Goal: Task Accomplishment & Management: Manage account settings

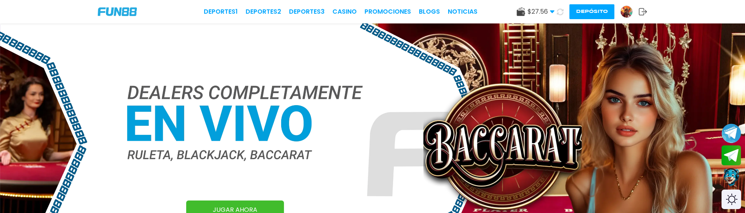
click at [630, 11] on img at bounding box center [627, 12] width 12 height 12
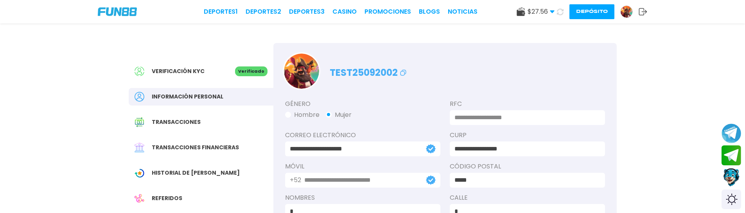
click at [174, 122] on span "Transacciones" at bounding box center [176, 122] width 49 height 8
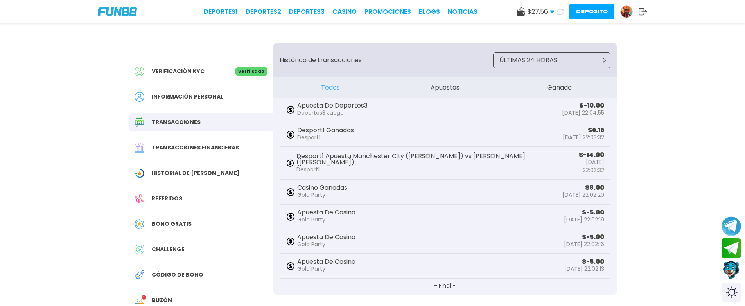
click at [25, 184] on div "Verificación KYC Verificado Información personal Transacciones Transacciones fi…" at bounding box center [372, 181] width 745 height 362
click at [563, 86] on button "Ganado" at bounding box center [559, 87] width 115 height 20
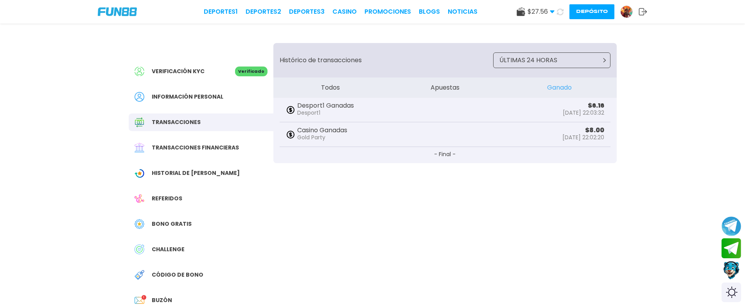
click at [327, 79] on button "Todos" at bounding box center [330, 87] width 115 height 20
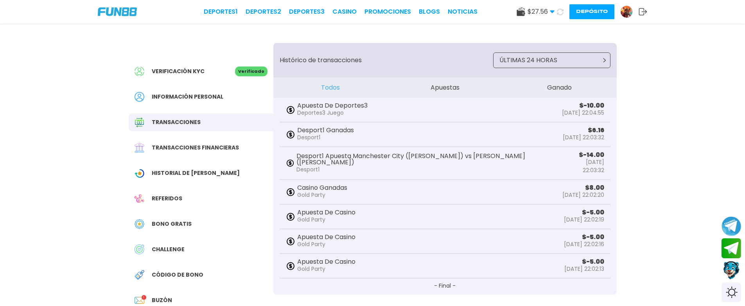
click at [89, 163] on div "Verificación KYC Verificado Información personal Transacciones Transacciones fi…" at bounding box center [372, 181] width 745 height 362
click at [688, 171] on div "Verificación KYC Verificado Información personal Transacciones Transacciones fi…" at bounding box center [372, 181] width 745 height 362
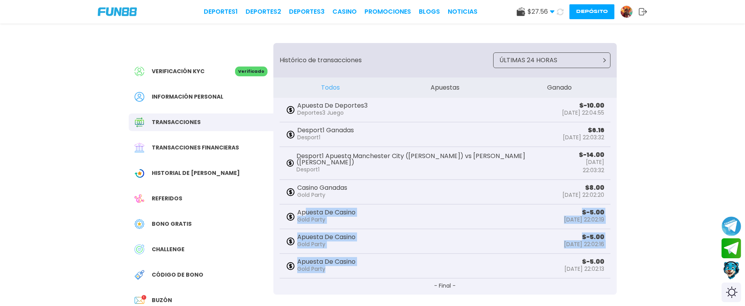
drag, startPoint x: 305, startPoint y: 201, endPoint x: 358, endPoint y: 262, distance: 80.4
click at [358, 213] on div "Apuesta De Deportes3 Deportes3 Juego $ -10.00 2025-09-21 22:04:55 Desport1 Gana…" at bounding box center [445, 196] width 331 height 197
click at [358, 213] on div "Apuesta De Casino Gold Party $ -5.00 2025-09-21 22:02:13" at bounding box center [445, 266] width 331 height 25
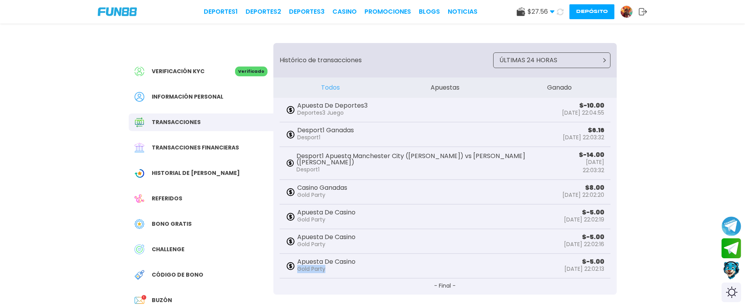
drag, startPoint x: 375, startPoint y: 260, endPoint x: 373, endPoint y: 256, distance: 4.7
click at [373, 213] on div "Apuesta De Casino Gold Party $ -5.00 2025-09-21 22:02:13" at bounding box center [445, 266] width 331 height 25
click at [54, 125] on div "Verificación KYC Verificado Información personal Transacciones Transacciones fi…" at bounding box center [372, 181] width 745 height 362
click at [82, 95] on div "Verificación KYC Verificado Información personal Transacciones Transacciones fi…" at bounding box center [372, 181] width 745 height 362
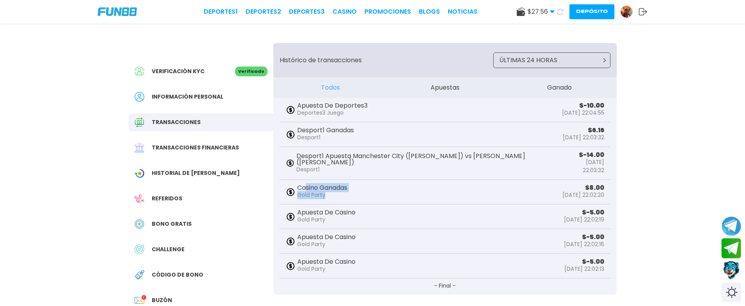
drag, startPoint x: 307, startPoint y: 178, endPoint x: 350, endPoint y: 183, distance: 43.0
click at [347, 185] on div "Casino Ganadas Gold Party" at bounding box center [322, 192] width 50 height 14
click at [347, 191] on p "Gold Party" at bounding box center [322, 195] width 50 height 8
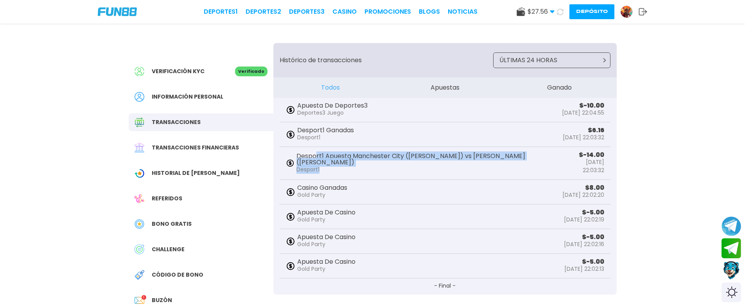
drag, startPoint x: 316, startPoint y: 152, endPoint x: 365, endPoint y: 165, distance: 50.9
click at [365, 165] on div "Desport1 Apuesta Manchester City (Cyberbattle) vs Chelsea (Cyberbattle) Desport1" at bounding box center [430, 163] width 269 height 21
click at [365, 165] on p "Desport1" at bounding box center [430, 169] width 269 height 8
click at [393, 165] on p "Desport1" at bounding box center [430, 169] width 269 height 8
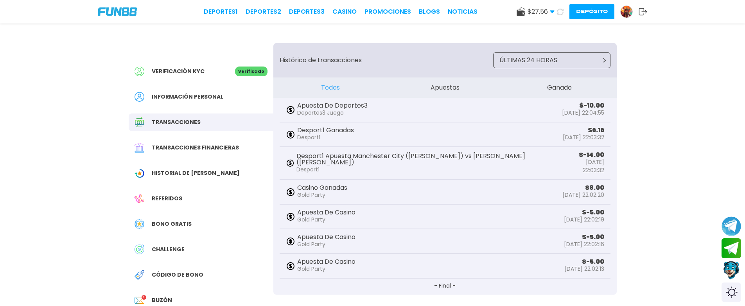
click at [0, 153] on div "Verificación KYC Verificado Información personal Transacciones Transacciones fi…" at bounding box center [372, 181] width 745 height 362
click at [48, 153] on div "Verificación KYC Verificado Información personal Transacciones Transacciones fi…" at bounding box center [372, 181] width 745 height 362
click at [118, 145] on div "Verificación KYC Verificado Información personal Transacciones Transacciones fi…" at bounding box center [372, 181] width 745 height 362
drag, startPoint x: 7, startPoint y: 143, endPoint x: 22, endPoint y: 189, distance: 48.8
click at [7, 143] on div "Verificación KYC Verificado Información personal Transacciones Transacciones fi…" at bounding box center [372, 181] width 745 height 362
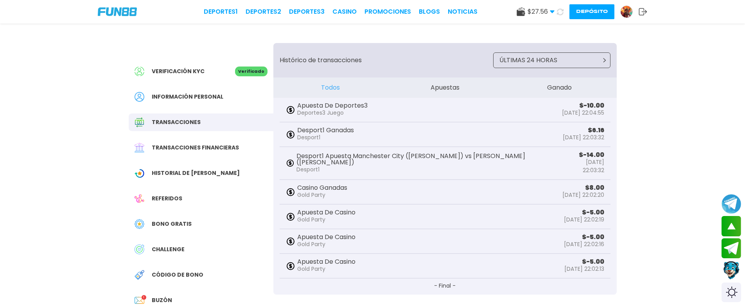
drag, startPoint x: 68, startPoint y: 170, endPoint x: 70, endPoint y: 179, distance: 9.5
click at [68, 170] on div "Verificación KYC Verificado Información personal Transacciones Transacciones fi…" at bounding box center [372, 181] width 745 height 362
click at [112, 213] on div "Verificación KYC Verificado Información personal Transacciones Transacciones fi…" at bounding box center [372, 181] width 745 height 362
click at [62, 78] on div "Verificación KYC Verificado Información personal Transacciones Transacciones fi…" at bounding box center [372, 181] width 745 height 362
click at [112, 213] on div "Verificación KYC Verificado Información personal Transacciones Transacciones fi…" at bounding box center [372, 181] width 745 height 362
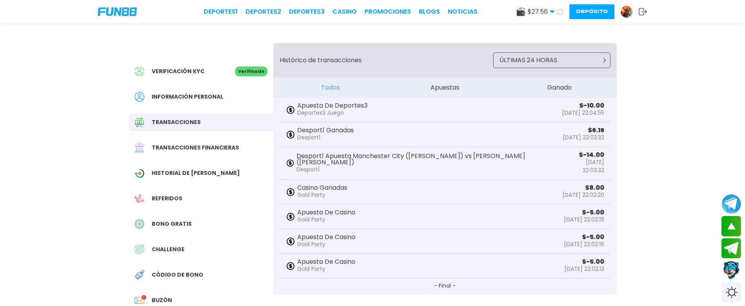
click at [64, 138] on div "Verificación KYC Verificado Información personal Transacciones Transacciones fi…" at bounding box center [372, 181] width 745 height 362
click at [624, 12] on img at bounding box center [627, 12] width 12 height 12
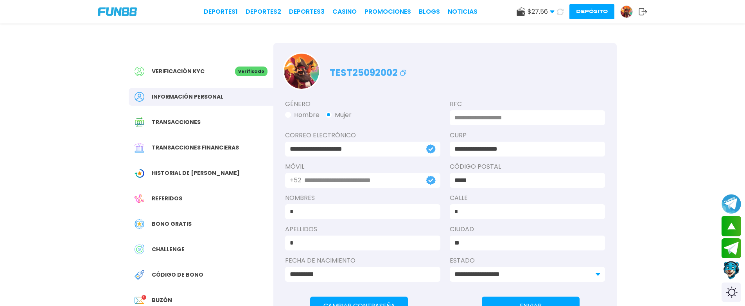
click at [641, 13] on icon at bounding box center [643, 12] width 9 height 8
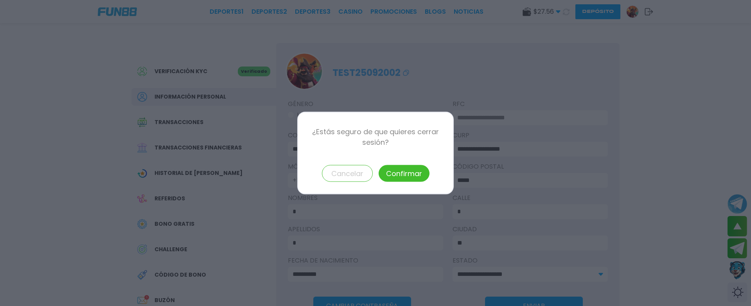
click at [406, 170] on button "Confirmar" at bounding box center [404, 173] width 51 height 17
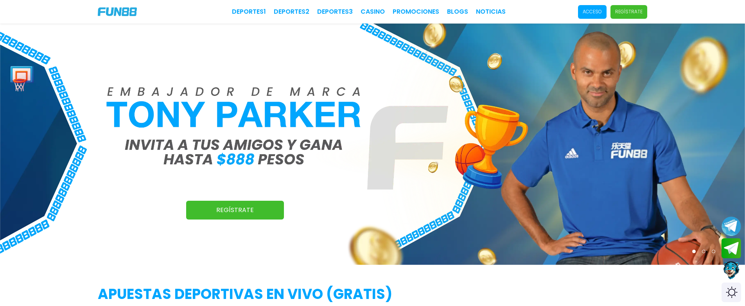
click at [588, 11] on p "Acceso" at bounding box center [592, 11] width 19 height 7
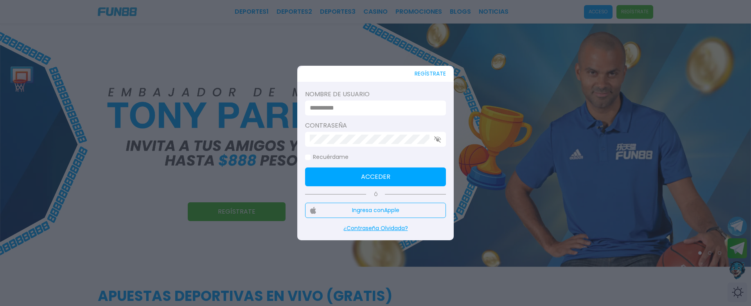
click at [340, 108] on input at bounding box center [373, 107] width 127 height 9
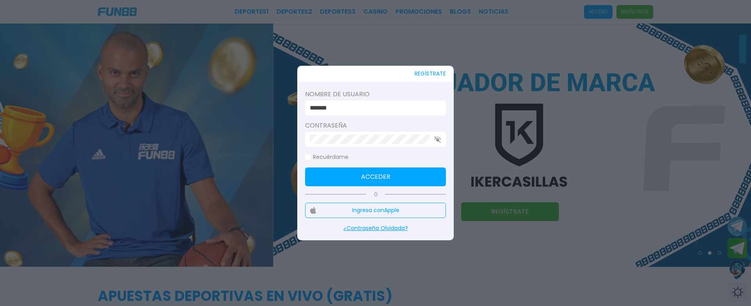
type input "*******"
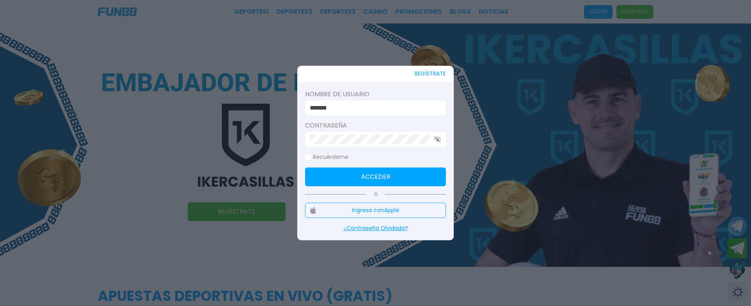
click button "Acceder" at bounding box center [375, 176] width 141 height 19
